Goal: Information Seeking & Learning: Understand process/instructions

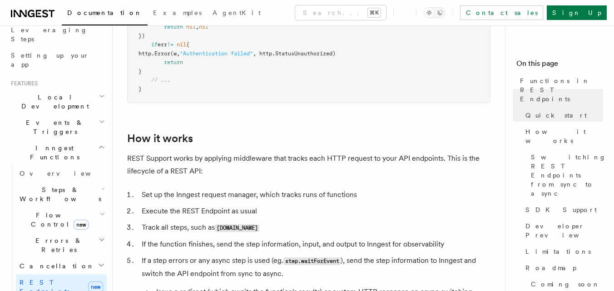
scroll to position [148, 0]
click at [81, 143] on h2 "Inngest Functions" at bounding box center [57, 155] width 100 height 25
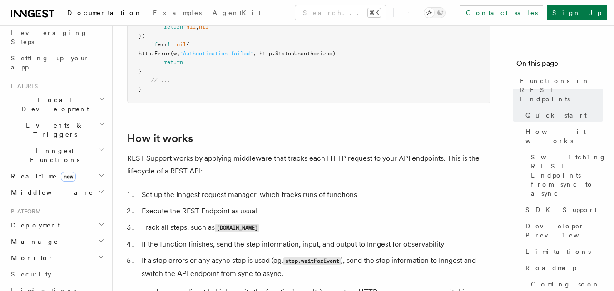
click at [76, 117] on h2 "Events & Triggers" at bounding box center [57, 129] width 100 height 25
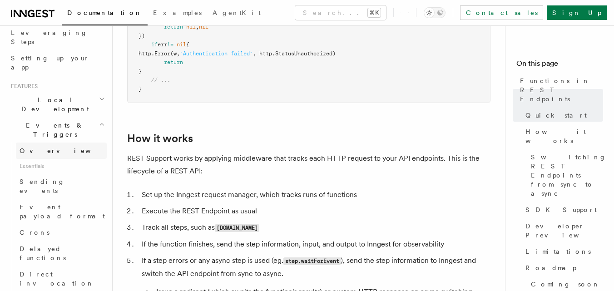
click at [59, 143] on link "Overview" at bounding box center [61, 151] width 91 height 16
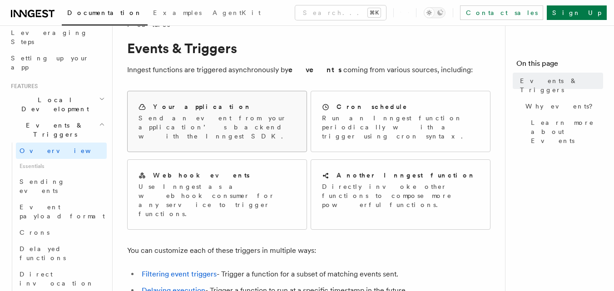
scroll to position [21, 0]
click at [259, 124] on p "Send an event from your application’s backend with the Inngest SDK." at bounding box center [217, 126] width 157 height 27
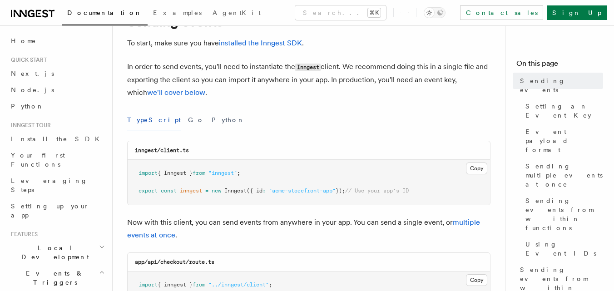
scroll to position [55, 0]
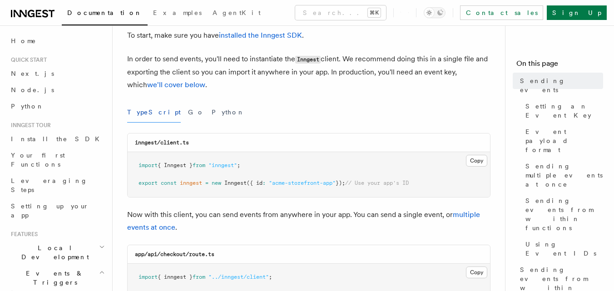
click at [239, 184] on span "Inngest" at bounding box center [235, 183] width 22 height 6
copy span "Inngest"
click at [224, 163] on span ""inngest"" at bounding box center [223, 165] width 29 height 6
click at [212, 174] on pre "import { Inngest } from "inngest" ; export const inngest = new Inngest ({ id : …" at bounding box center [309, 174] width 363 height 45
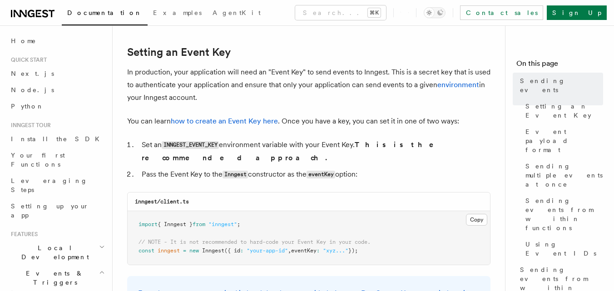
scroll to position [685, 0]
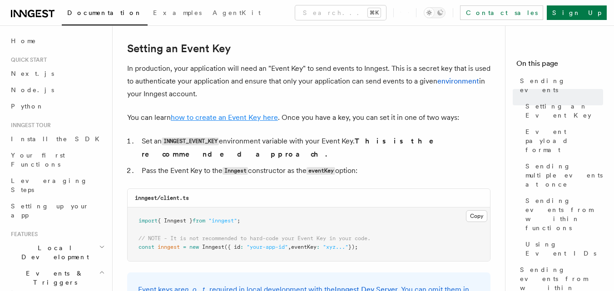
click at [246, 118] on link "how to create an Event Key here" at bounding box center [224, 117] width 107 height 9
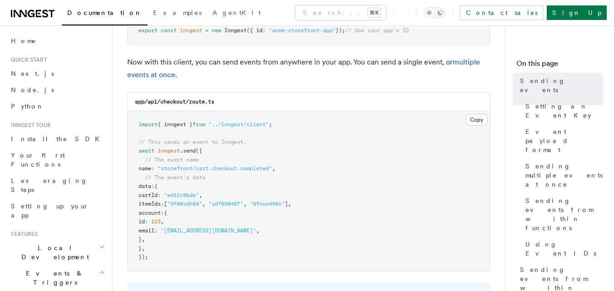
scroll to position [0, 0]
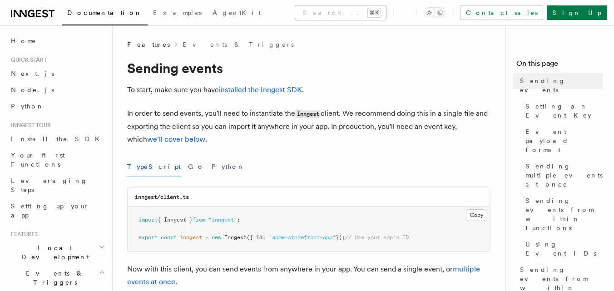
click at [304, 13] on button "Search... ⌘K" at bounding box center [340, 12] width 91 height 15
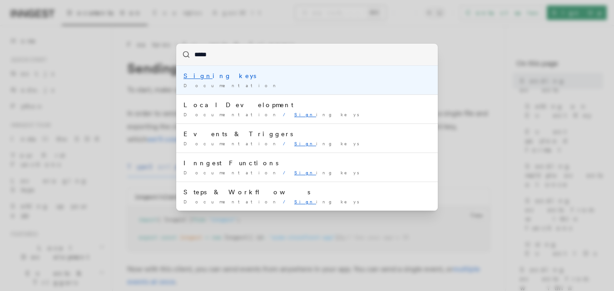
type input "******"
click at [239, 77] on div "Signin g keys" at bounding box center [307, 75] width 247 height 9
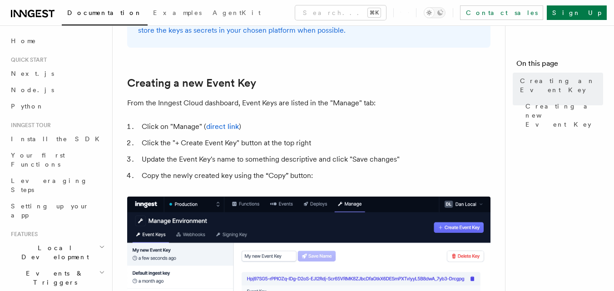
scroll to position [393, 0]
